Goal: Task Accomplishment & Management: Use online tool/utility

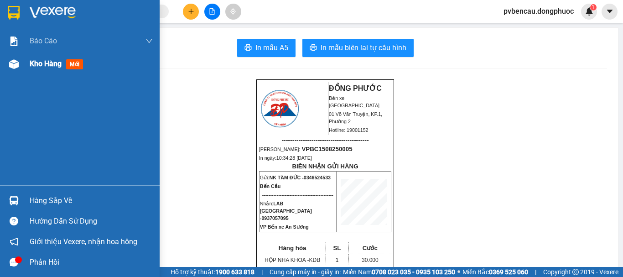
click at [56, 61] on span "Kho hàng" at bounding box center [46, 63] width 32 height 9
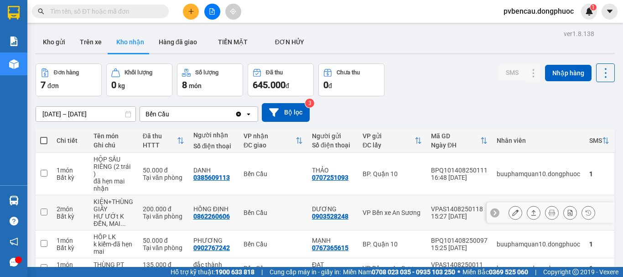
scroll to position [133, 0]
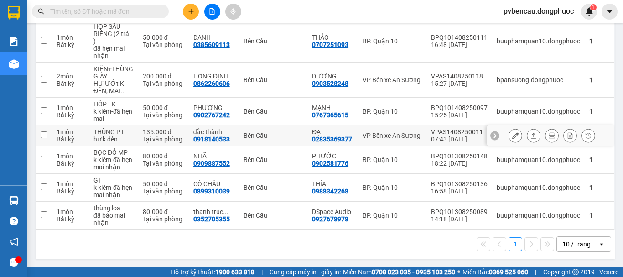
click at [151, 132] on div "135.000 đ" at bounding box center [163, 131] width 41 height 7
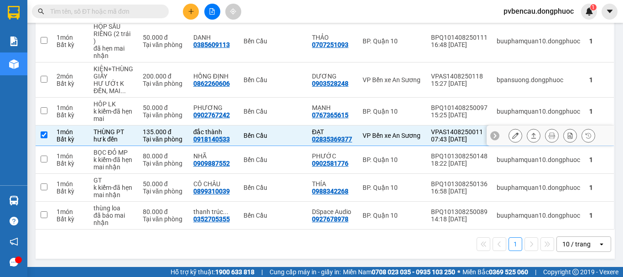
click at [527, 132] on button at bounding box center [533, 136] width 13 height 16
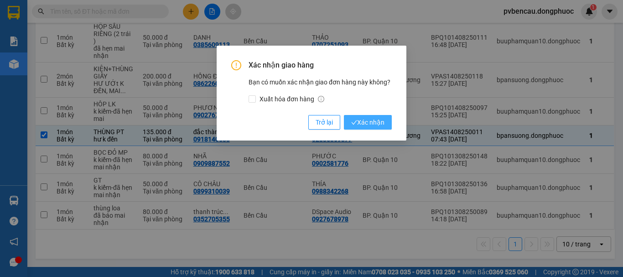
click at [361, 118] on span "Xác nhận" at bounding box center [367, 122] width 33 height 10
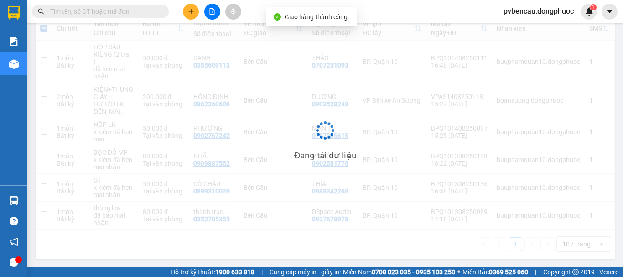
checkbox input "false"
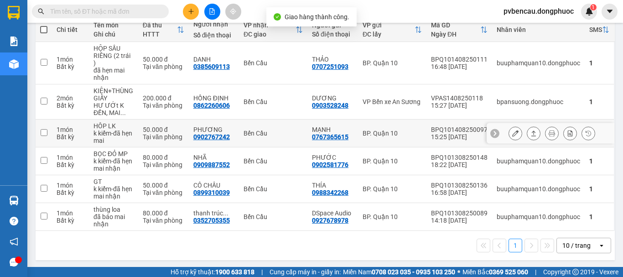
scroll to position [112, 0]
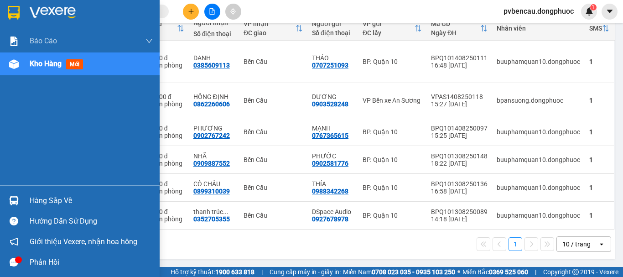
drag, startPoint x: 61, startPoint y: 55, endPoint x: 62, endPoint y: 68, distance: 12.8
click at [61, 55] on div "Kho hàng mới" at bounding box center [91, 63] width 123 height 23
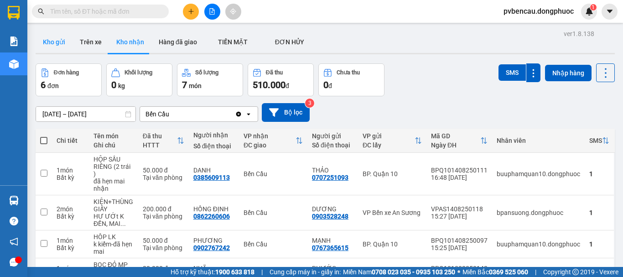
click at [62, 41] on button "Kho gửi" at bounding box center [54, 42] width 37 height 22
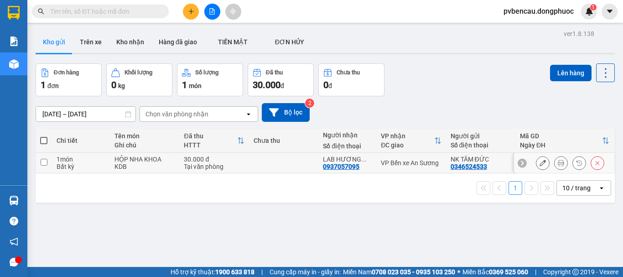
click at [109, 163] on td "1 món Bất kỳ" at bounding box center [81, 163] width 58 height 21
checkbox input "true"
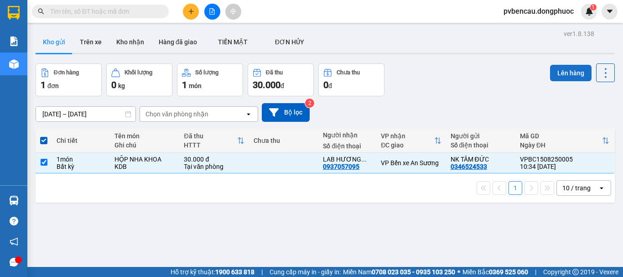
click at [551, 74] on button "Lên hàng" at bounding box center [570, 73] width 41 height 16
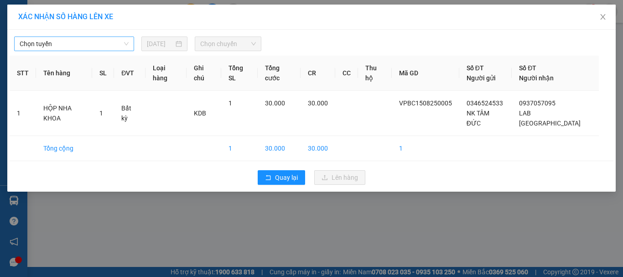
click at [65, 46] on span "Chọn tuyến" at bounding box center [74, 44] width 109 height 14
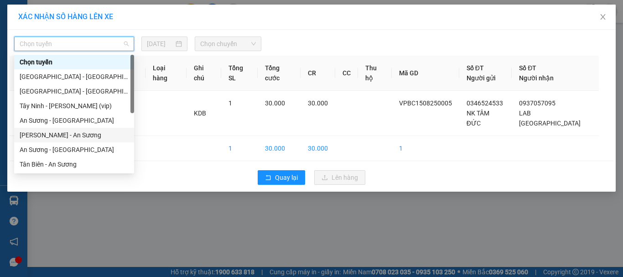
click at [59, 137] on div "[PERSON_NAME] - An Sương" at bounding box center [74, 135] width 109 height 10
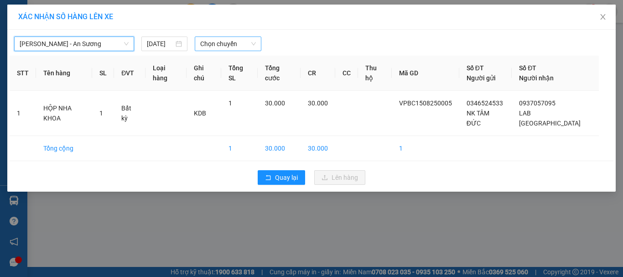
click at [221, 49] on span "Chọn chuyến" at bounding box center [228, 44] width 56 height 14
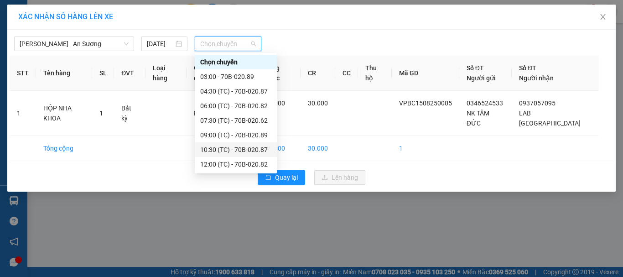
click at [234, 147] on div "10:30 (TC) - 70B-020.87" at bounding box center [235, 150] width 71 height 10
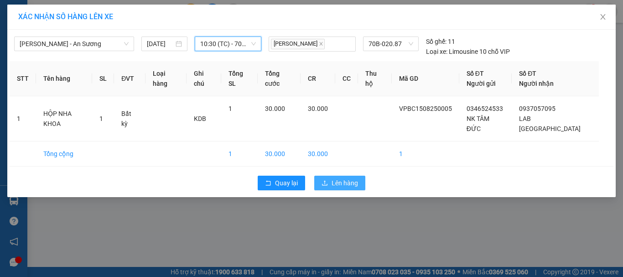
click at [353, 178] on span "Lên hàng" at bounding box center [345, 183] width 26 height 10
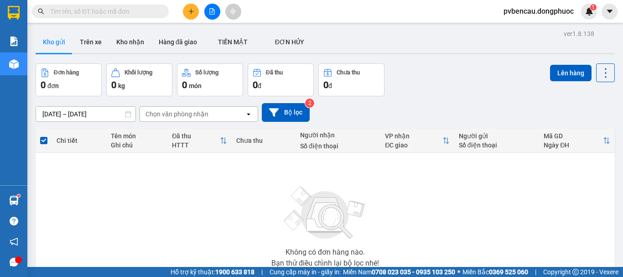
click at [189, 15] on button at bounding box center [191, 12] width 16 height 16
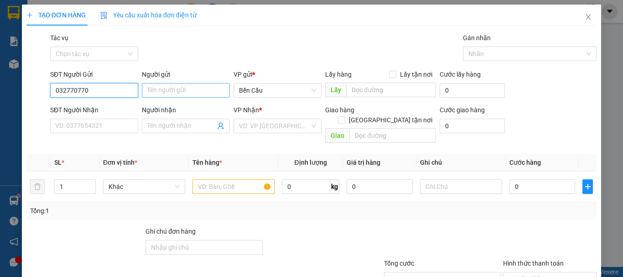
type input "032770770"
click at [157, 94] on input "Người gửi" at bounding box center [186, 90] width 88 height 15
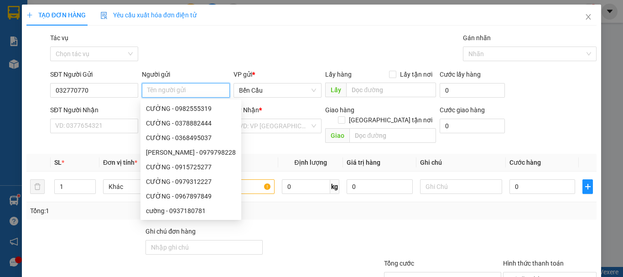
type input "c"
type input "t"
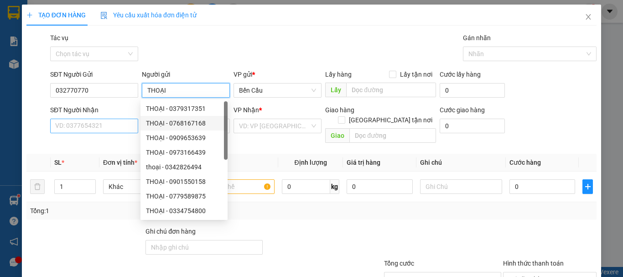
type input "THOẠI"
click at [109, 130] on input "SĐT Người Nhận" at bounding box center [94, 126] width 88 height 15
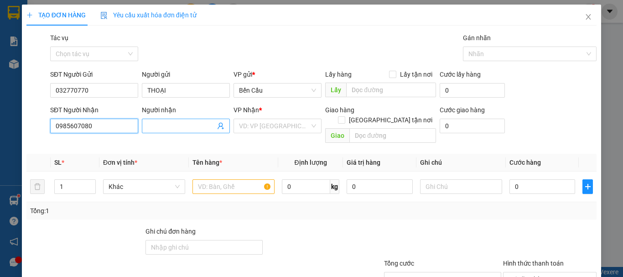
type input "0985607080"
click at [158, 121] on input "Người nhận" at bounding box center [181, 126] width 68 height 10
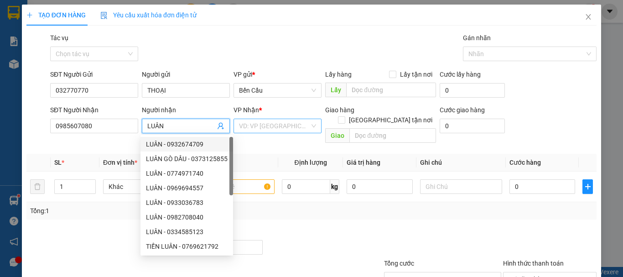
type input "LUÂN"
click at [258, 123] on input "search" at bounding box center [274, 126] width 71 height 14
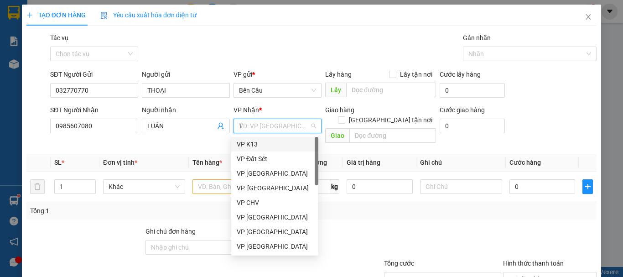
type input "TA"
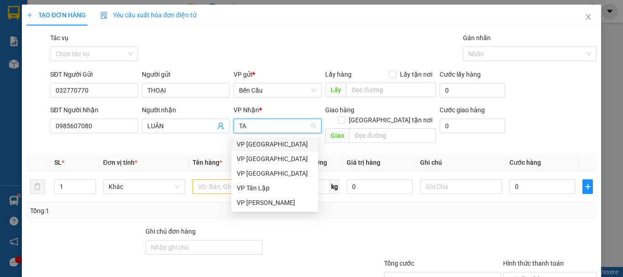
click at [262, 142] on div "VP [GEOGRAPHIC_DATA]" at bounding box center [275, 144] width 76 height 10
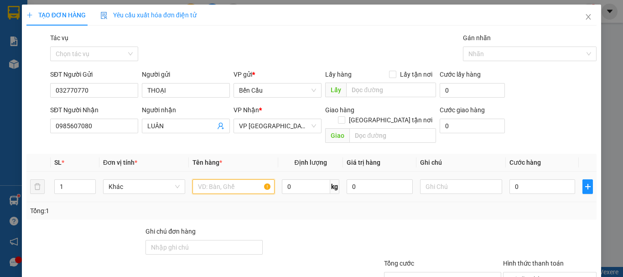
click at [222, 179] on input "text" at bounding box center [233, 186] width 82 height 15
type input "HỘP ĐIỆN THOẠI"
click at [358, 206] on div "Tổng: 1" at bounding box center [311, 211] width 563 height 10
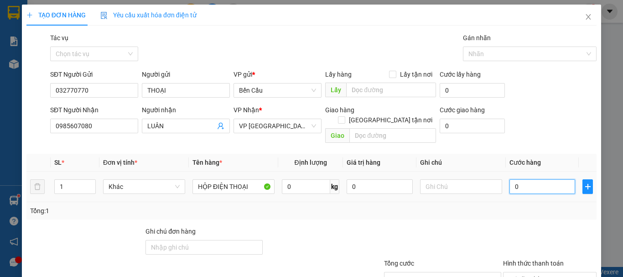
click at [539, 179] on input "0" at bounding box center [542, 186] width 66 height 15
type input "3"
type input "30"
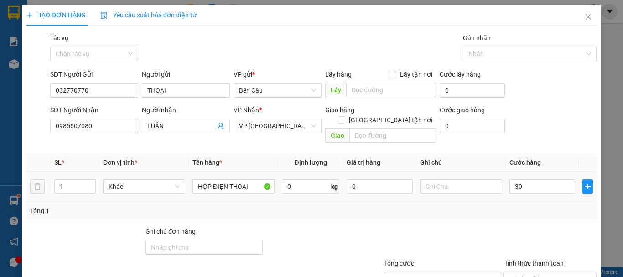
type input "30.000"
click at [508, 206] on div "Tổng: 1" at bounding box center [311, 211] width 563 height 10
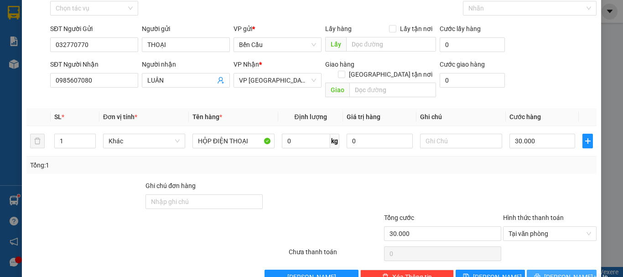
click at [553, 272] on span "[PERSON_NAME] và In" at bounding box center [576, 277] width 64 height 10
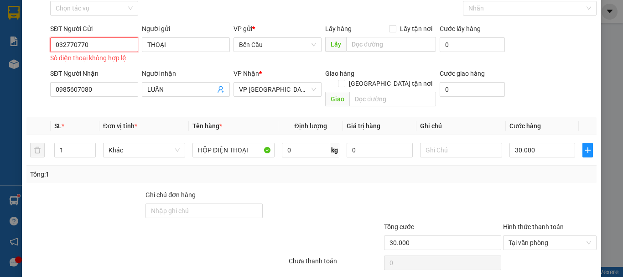
click at [63, 47] on input "032770770" at bounding box center [94, 44] width 88 height 15
click at [65, 46] on input "032770770" at bounding box center [94, 44] width 88 height 15
click at [59, 46] on input "032770770" at bounding box center [94, 44] width 88 height 15
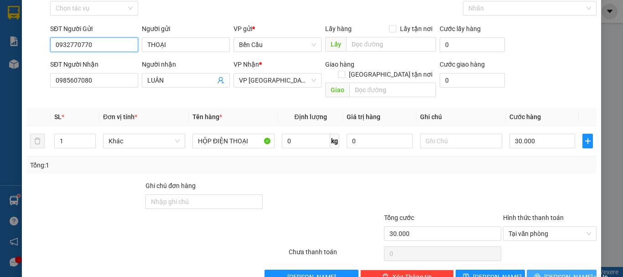
type input "0932770770"
click at [540, 274] on icon "printer" at bounding box center [537, 277] width 6 height 6
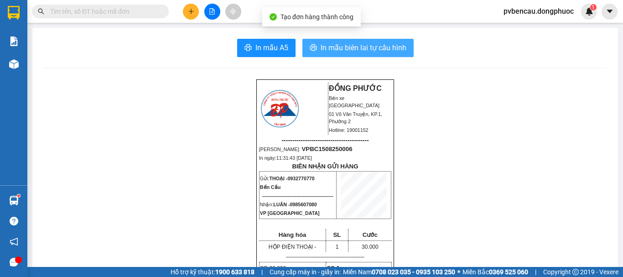
click at [366, 41] on button "In mẫu biên lai tự cấu hình" at bounding box center [357, 48] width 111 height 18
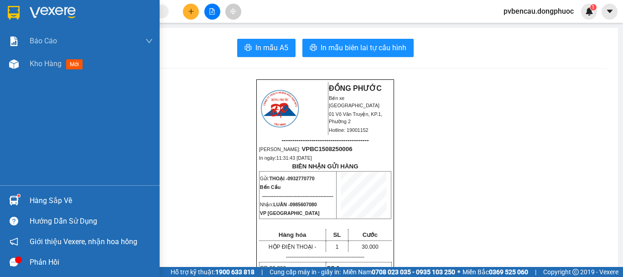
click at [19, 199] on div at bounding box center [14, 200] width 16 height 16
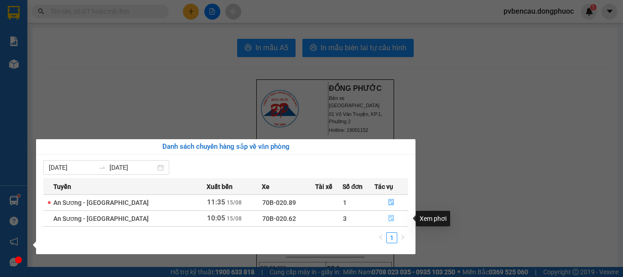
click at [388, 219] on icon "file-done" at bounding box center [391, 218] width 6 height 6
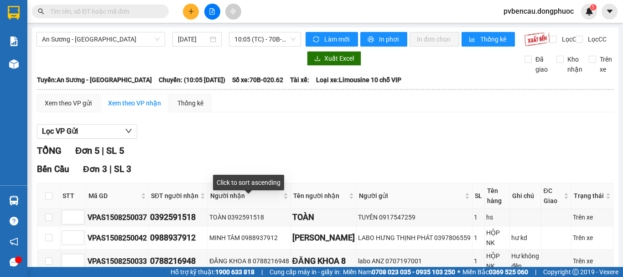
scroll to position [137, 0]
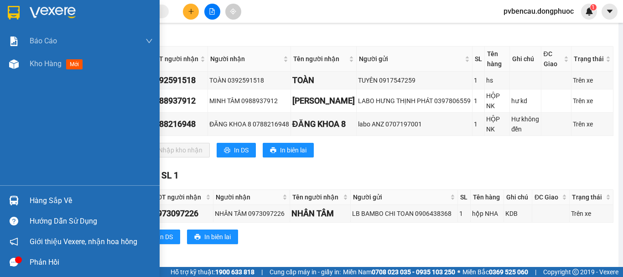
click at [40, 199] on div "Hàng sắp về" at bounding box center [91, 201] width 123 height 14
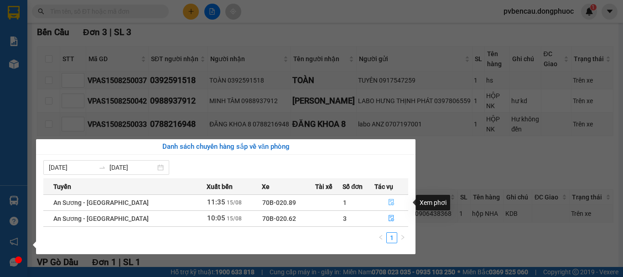
click at [396, 199] on button "button" at bounding box center [391, 202] width 33 height 15
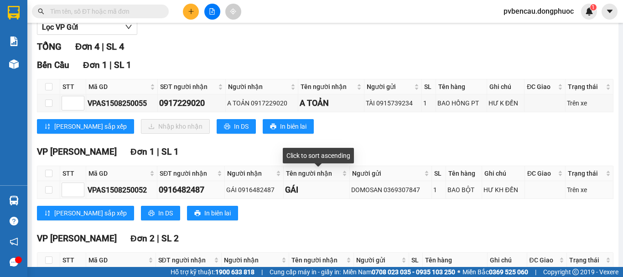
scroll to position [13, 0]
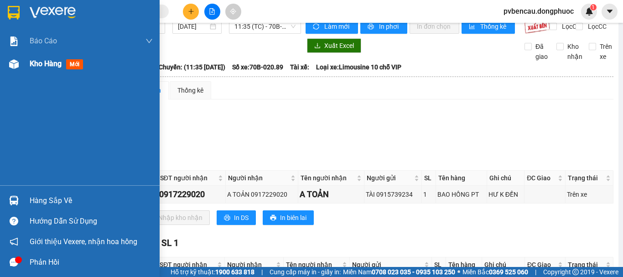
click at [13, 63] on img at bounding box center [14, 64] width 10 height 10
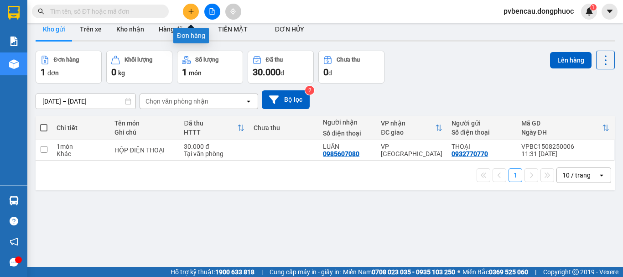
click at [186, 10] on button at bounding box center [191, 12] width 16 height 16
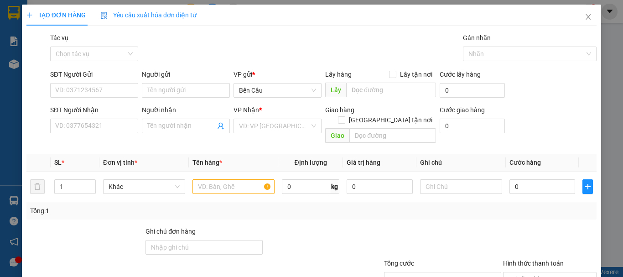
drag, startPoint x: 186, startPoint y: 10, endPoint x: 170, endPoint y: 24, distance: 22.0
click at [170, 24] on div "Yêu cầu xuất hóa đơn điện tử" at bounding box center [148, 15] width 96 height 21
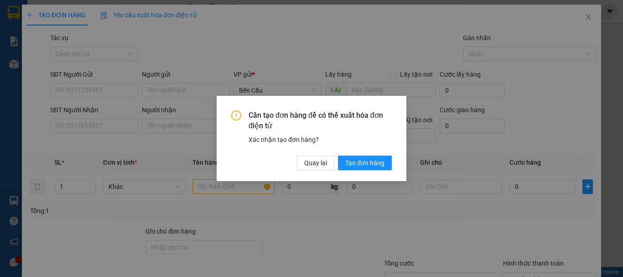
click at [274, 61] on div "Cần tạo đơn hàng để có thể xuất hóa đơn điện tử Xác nhận tạo đơn hàng? Quay lại…" at bounding box center [311, 138] width 623 height 277
click at [309, 163] on span "Quay lại" at bounding box center [315, 163] width 23 height 10
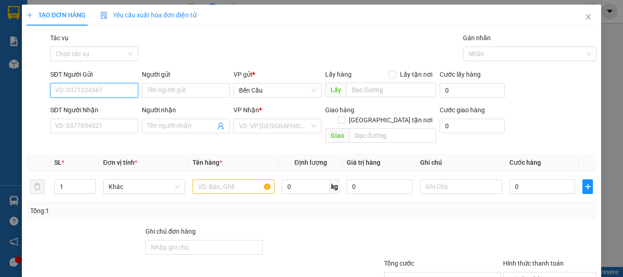
click at [98, 87] on input "SĐT Người Gửi" at bounding box center [94, 90] width 88 height 15
click at [90, 109] on div "0908757778 - [PERSON_NAME]" at bounding box center [100, 109] width 90 height 10
type input "0908757778"
type input "vạn phúc"
type input "02837271267"
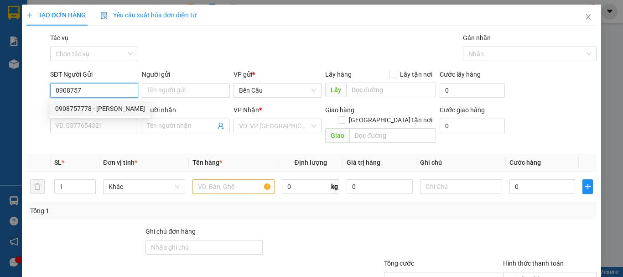
type input "[GEOGRAPHIC_DATA]"
type input "Kdb"
type input "20.000"
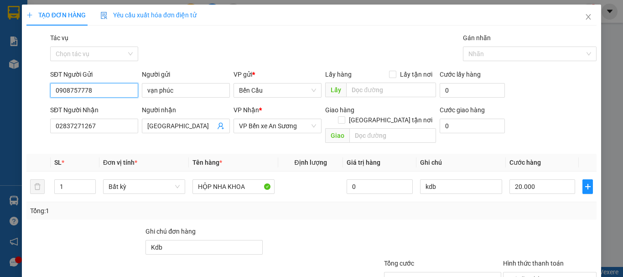
scroll to position [61, 0]
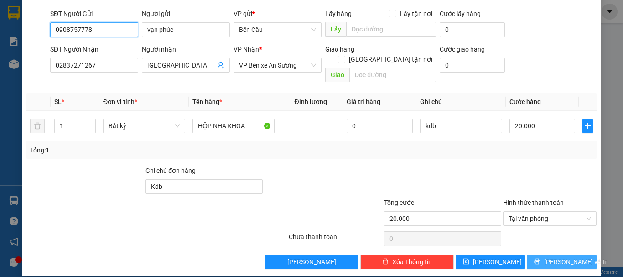
type input "0908757778"
click at [540, 258] on icon "printer" at bounding box center [537, 261] width 6 height 6
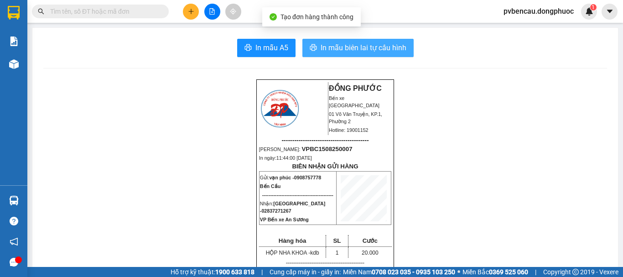
click at [366, 54] on button "In mẫu biên lai tự cấu hình" at bounding box center [357, 48] width 111 height 18
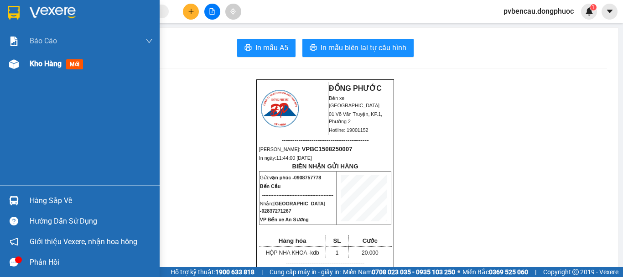
click at [43, 61] on span "Kho hàng" at bounding box center [46, 63] width 32 height 9
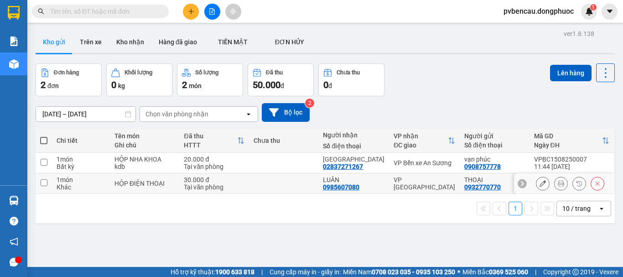
click at [119, 181] on div "HỘP ĐIỆN THOẠI" at bounding box center [144, 183] width 60 height 7
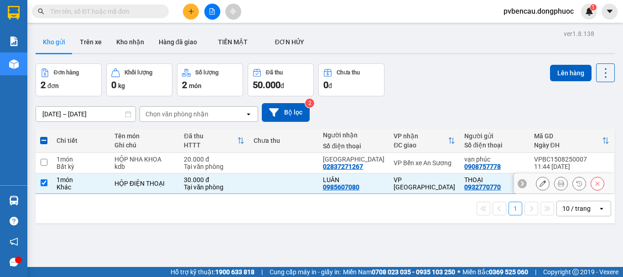
click at [120, 181] on div "HỘP ĐIỆN THOẠI" at bounding box center [144, 183] width 60 height 7
checkbox input "false"
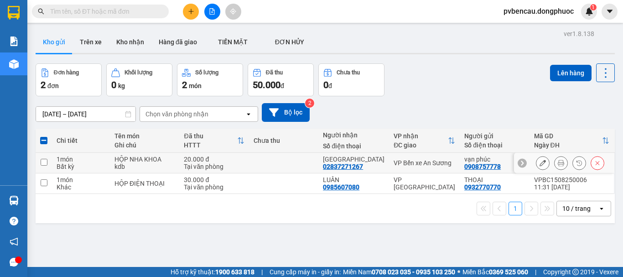
click at [128, 161] on div "HỘP NHA KHOA" at bounding box center [144, 158] width 60 height 7
checkbox input "true"
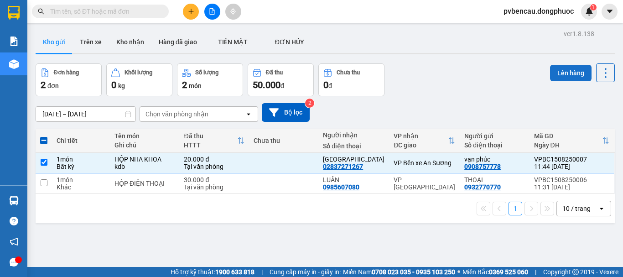
click at [559, 74] on button "Lên hàng" at bounding box center [570, 73] width 41 height 16
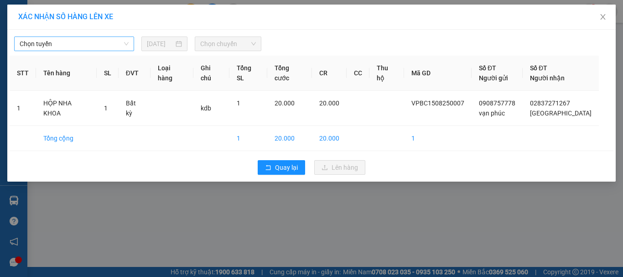
click at [55, 41] on span "Chọn tuyến" at bounding box center [74, 44] width 109 height 14
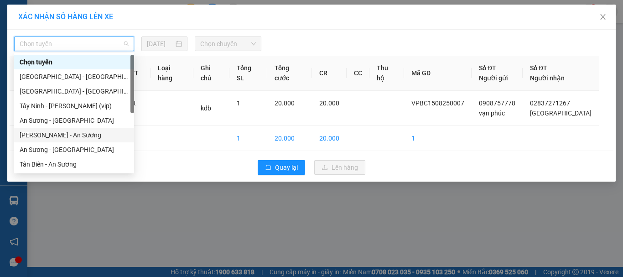
click at [62, 136] on div "[PERSON_NAME] - An Sương" at bounding box center [74, 135] width 109 height 10
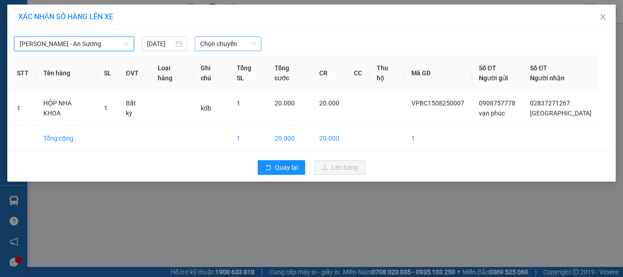
click at [228, 44] on span "Chọn chuyến" at bounding box center [228, 44] width 56 height 14
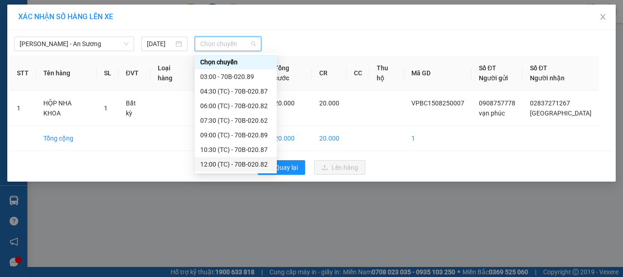
scroll to position [44, 0]
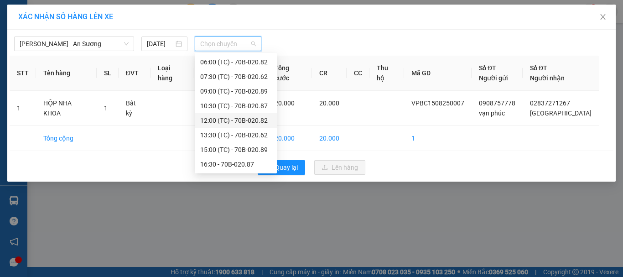
click at [243, 119] on div "12:00 (TC) - 70B-020.82" at bounding box center [235, 120] width 71 height 10
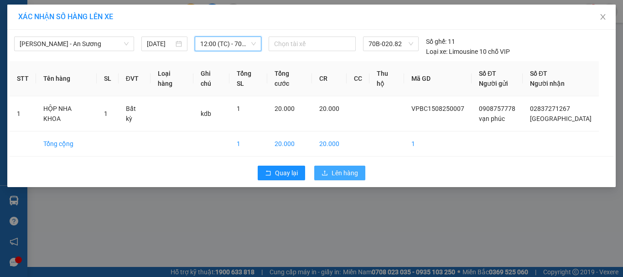
click at [350, 166] on button "Lên hàng" at bounding box center [339, 173] width 51 height 15
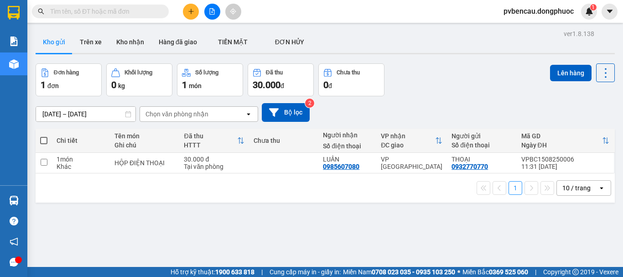
click at [154, 189] on div "1 10 / trang open" at bounding box center [325, 188] width 572 height 16
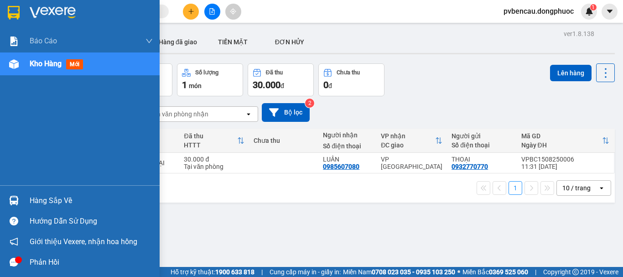
click at [18, 196] on div at bounding box center [14, 200] width 16 height 16
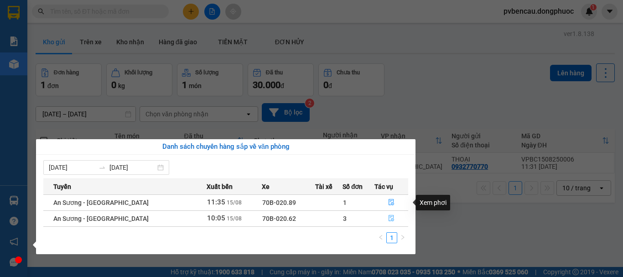
click at [386, 213] on button "button" at bounding box center [391, 218] width 33 height 15
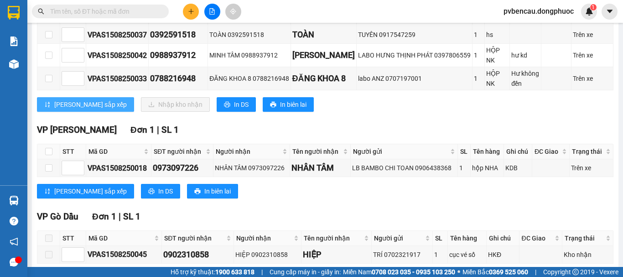
scroll to position [46, 0]
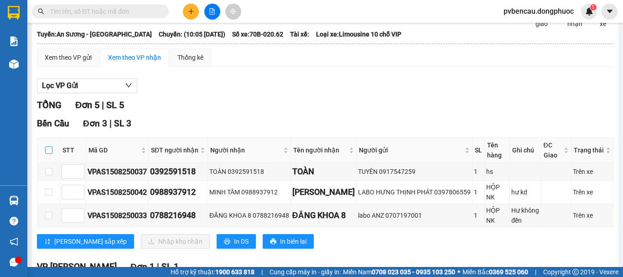
click at [49, 154] on input "checkbox" at bounding box center [48, 149] width 7 height 7
checkbox input "true"
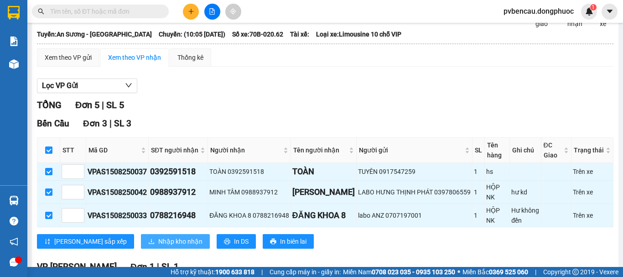
click at [158, 244] on span "Nhập kho nhận" at bounding box center [180, 241] width 44 height 10
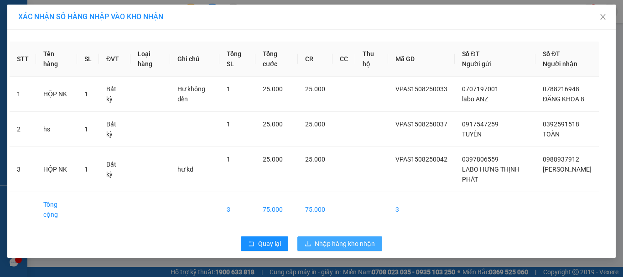
click at [319, 248] on button "Nhập hàng kho nhận" at bounding box center [339, 243] width 85 height 15
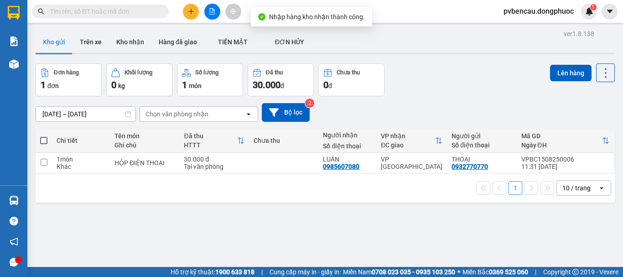
scroll to position [42, 0]
